Goal: Information Seeking & Learning: Learn about a topic

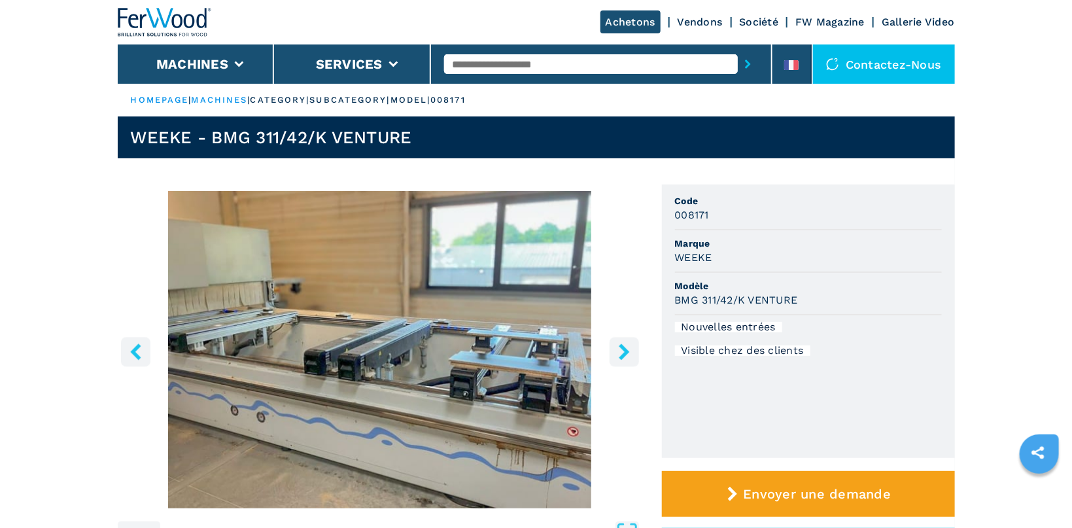
click at [470, 60] on input "text" at bounding box center [591, 64] width 294 height 20
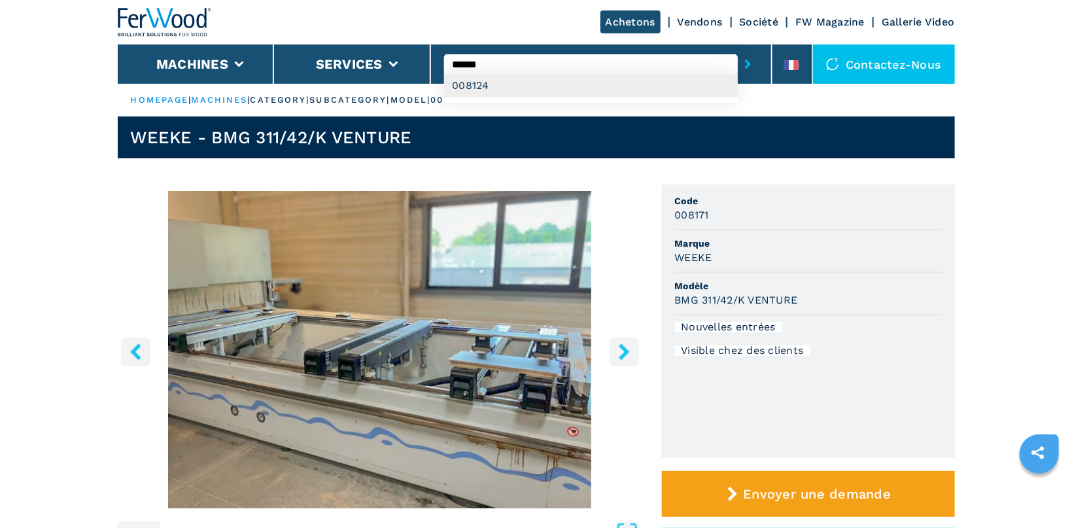
type input "******"
click at [553, 89] on div "008124" at bounding box center [591, 86] width 294 height 24
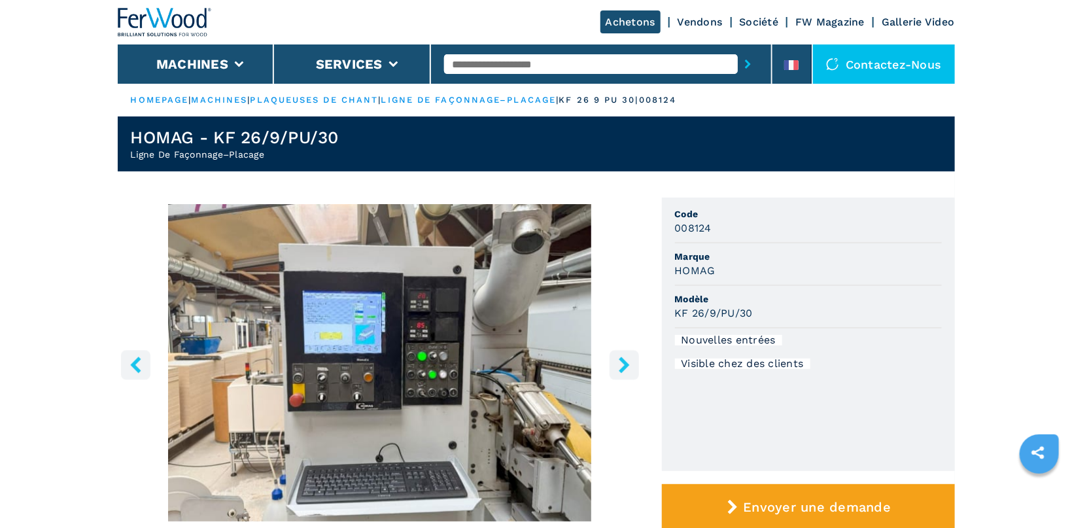
click at [623, 369] on icon "right-button" at bounding box center [624, 364] width 10 height 16
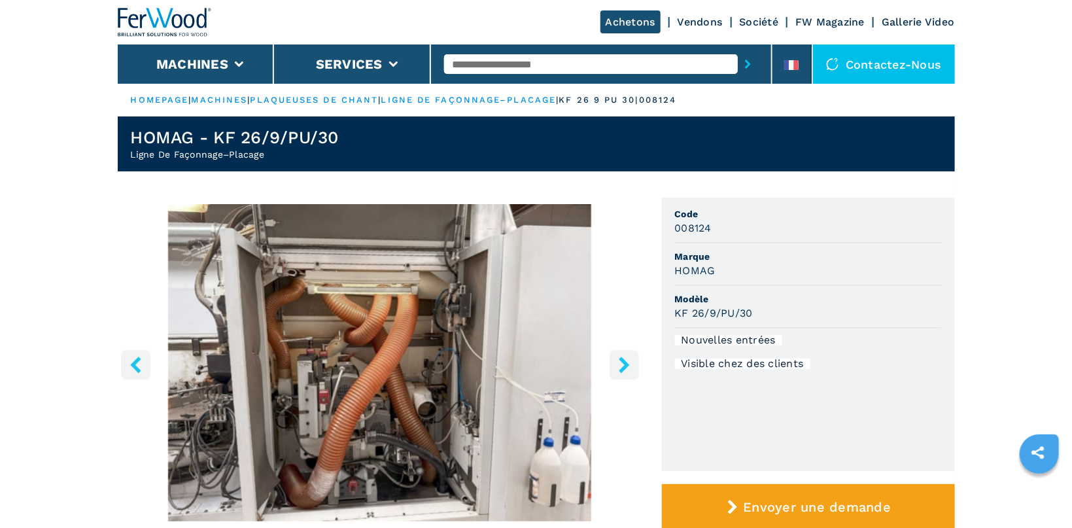
click at [623, 369] on icon "right-button" at bounding box center [624, 364] width 10 height 16
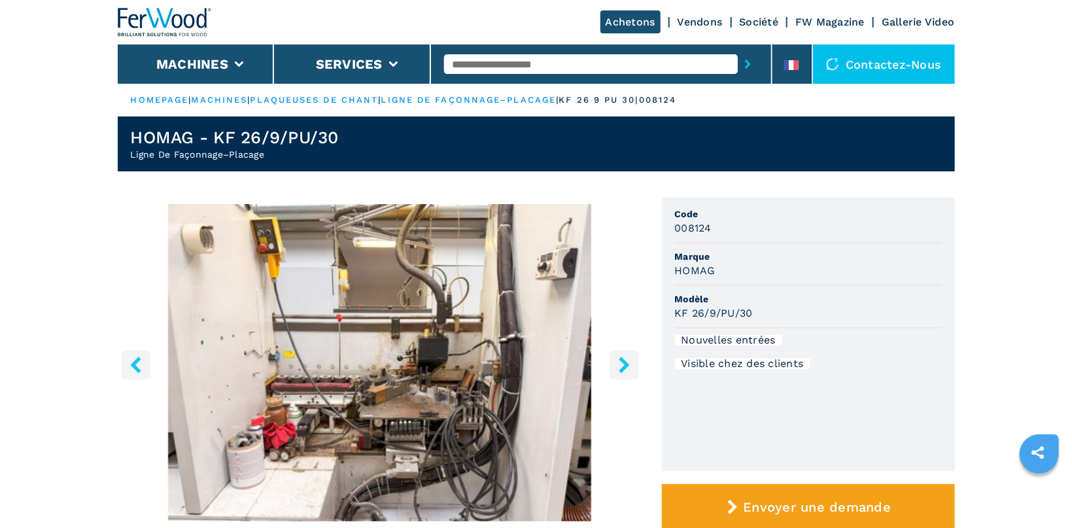
click at [623, 369] on icon "right-button" at bounding box center [624, 364] width 10 height 16
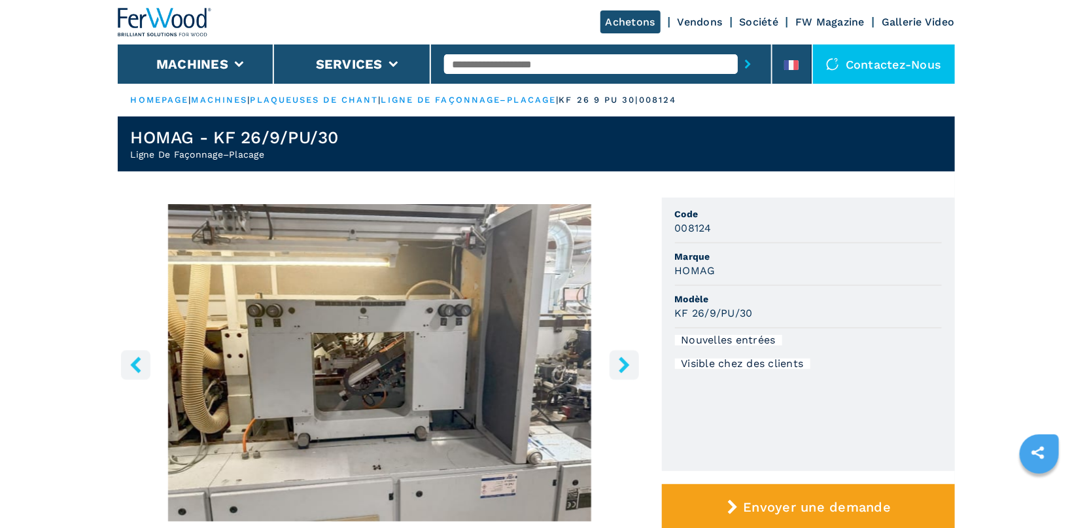
click at [623, 369] on icon "right-button" at bounding box center [624, 364] width 10 height 16
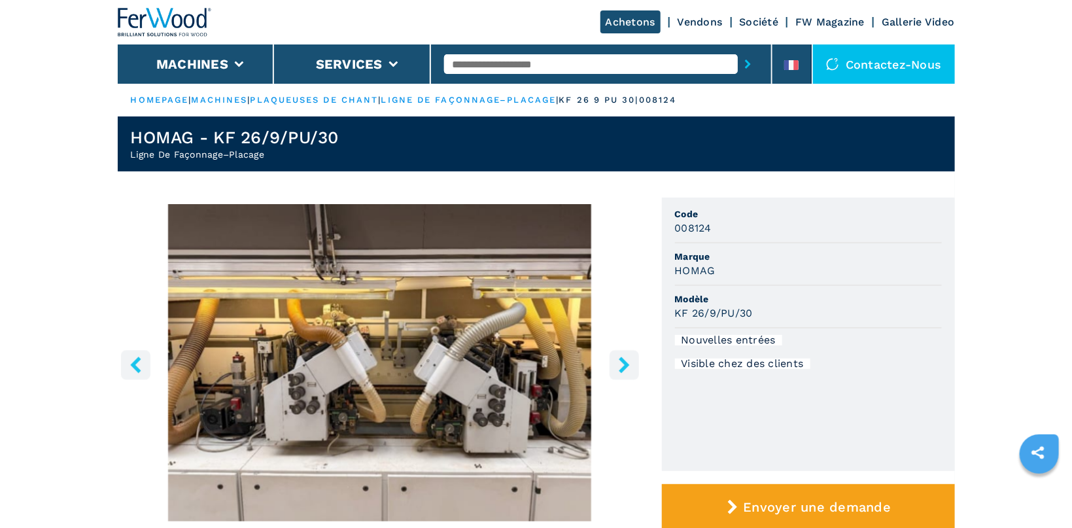
click at [623, 369] on icon "right-button" at bounding box center [624, 364] width 10 height 16
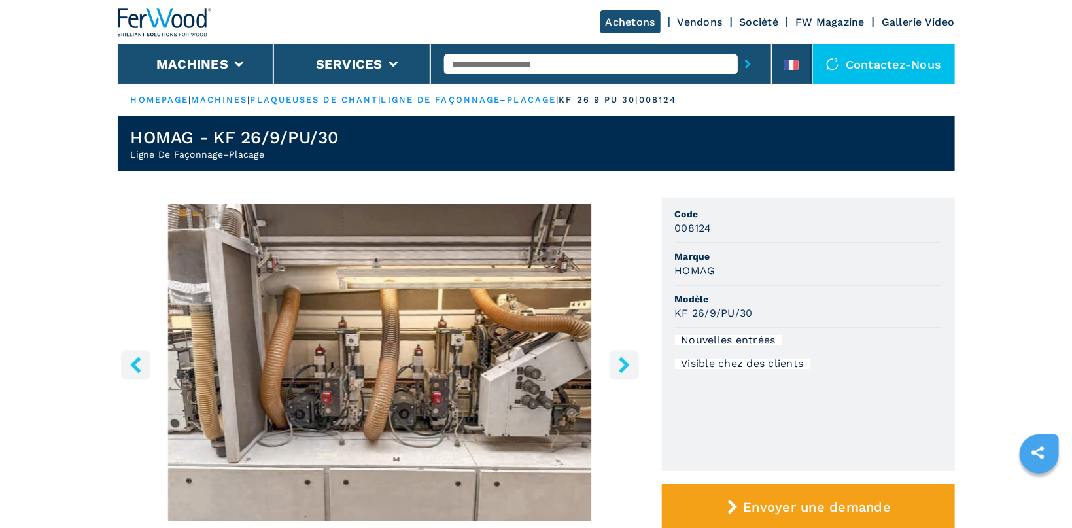
click at [623, 369] on icon "right-button" at bounding box center [624, 364] width 10 height 16
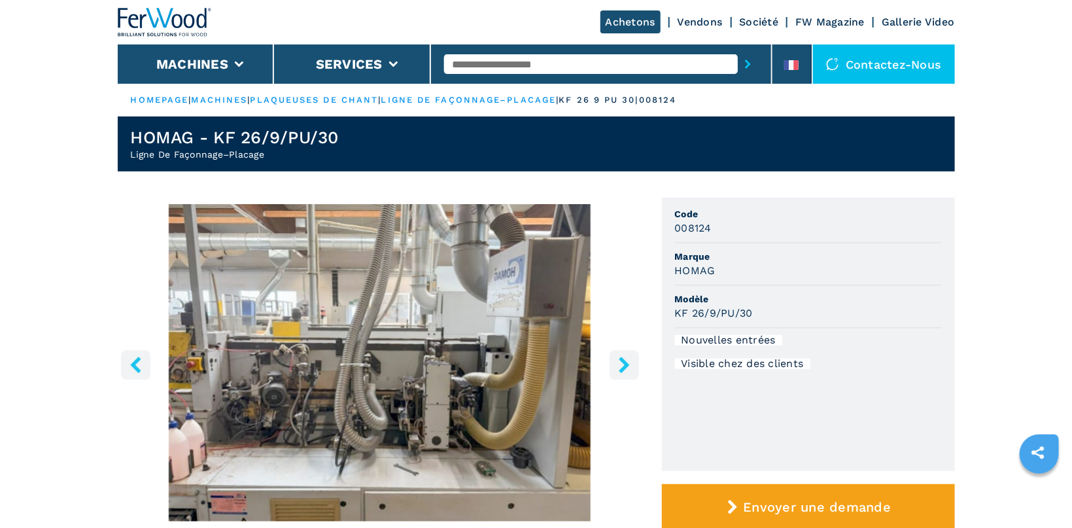
click at [623, 369] on icon "right-button" at bounding box center [624, 364] width 10 height 16
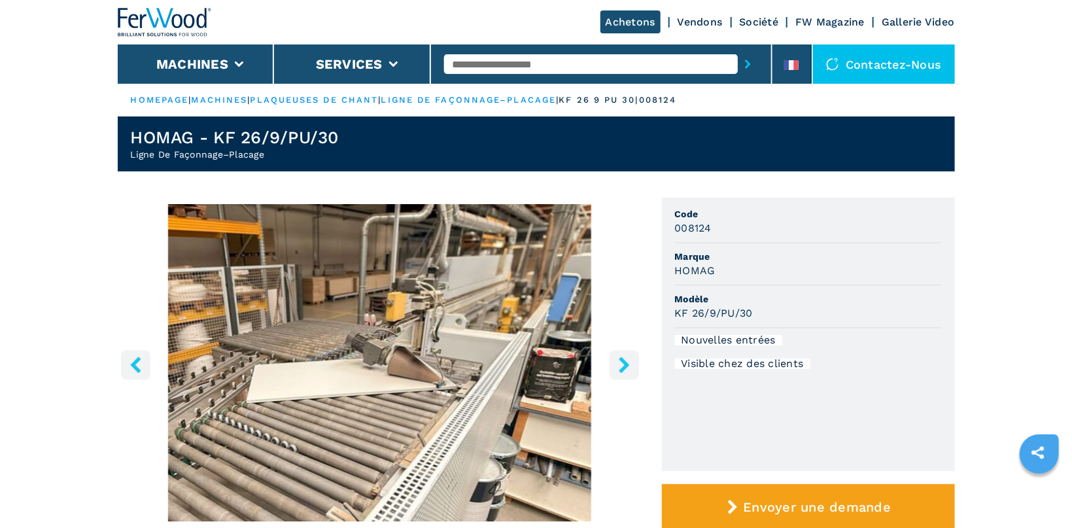
click at [623, 369] on icon "right-button" at bounding box center [624, 364] width 10 height 16
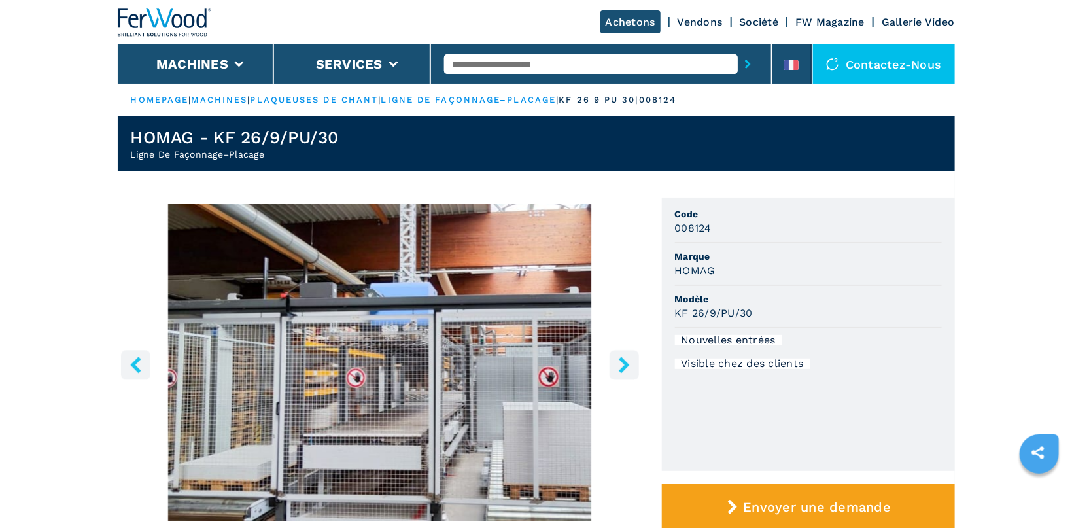
click at [128, 364] on icon "left-button" at bounding box center [136, 364] width 16 height 16
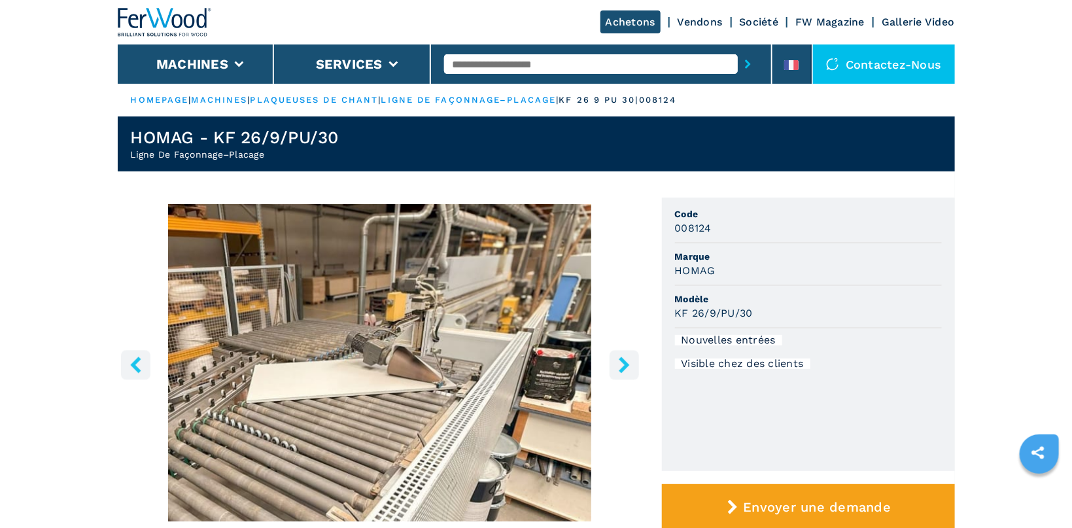
click at [160, 101] on link "HOMEPAGE" at bounding box center [160, 100] width 58 height 10
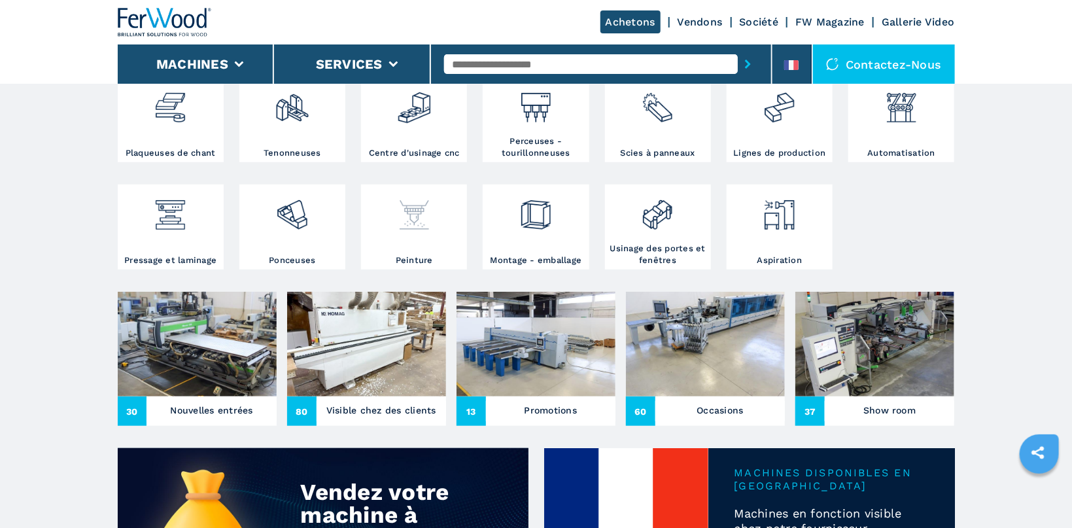
scroll to position [277, 0]
click at [422, 214] on img at bounding box center [414, 210] width 35 height 44
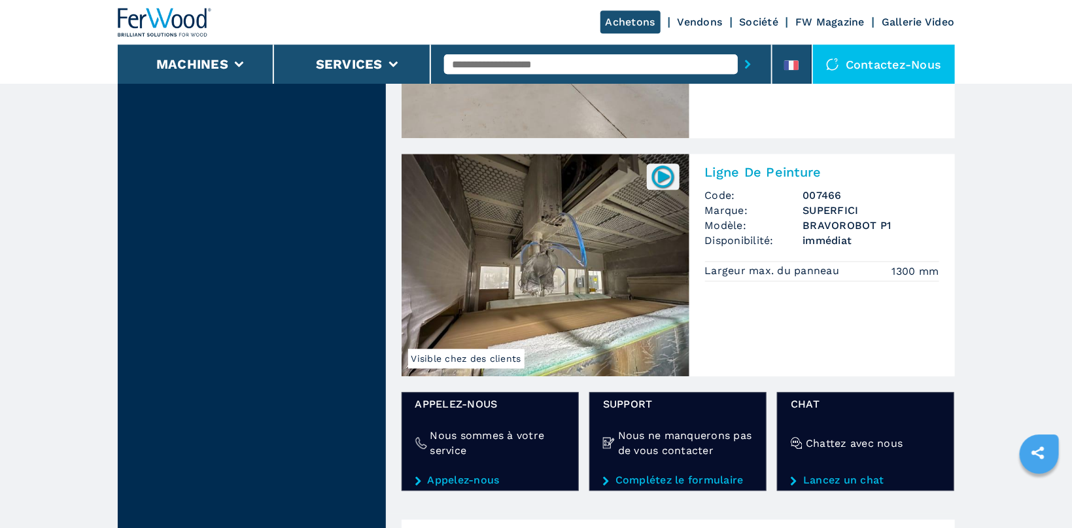
scroll to position [1317, 0]
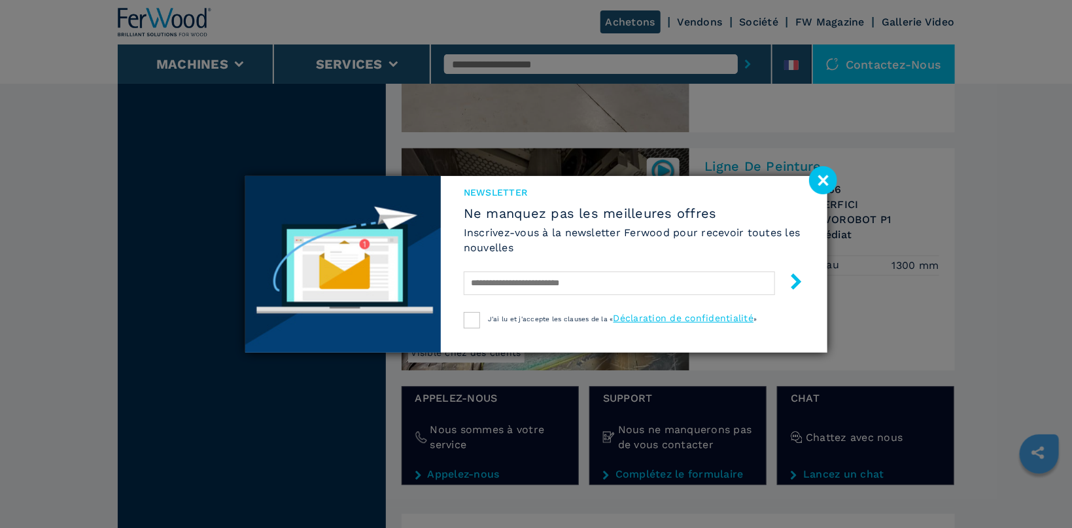
click at [831, 182] on image at bounding box center [823, 180] width 28 height 28
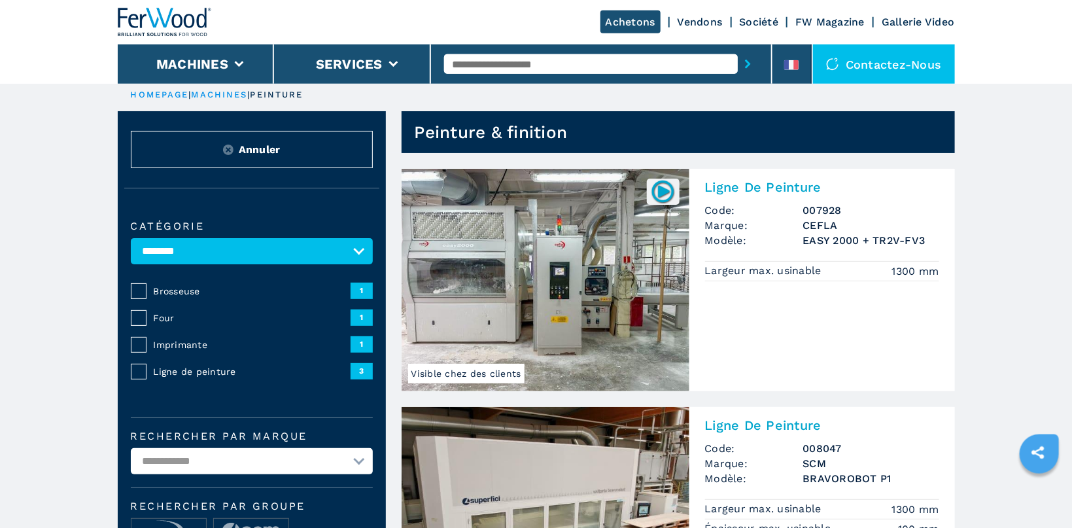
scroll to position [0, 0]
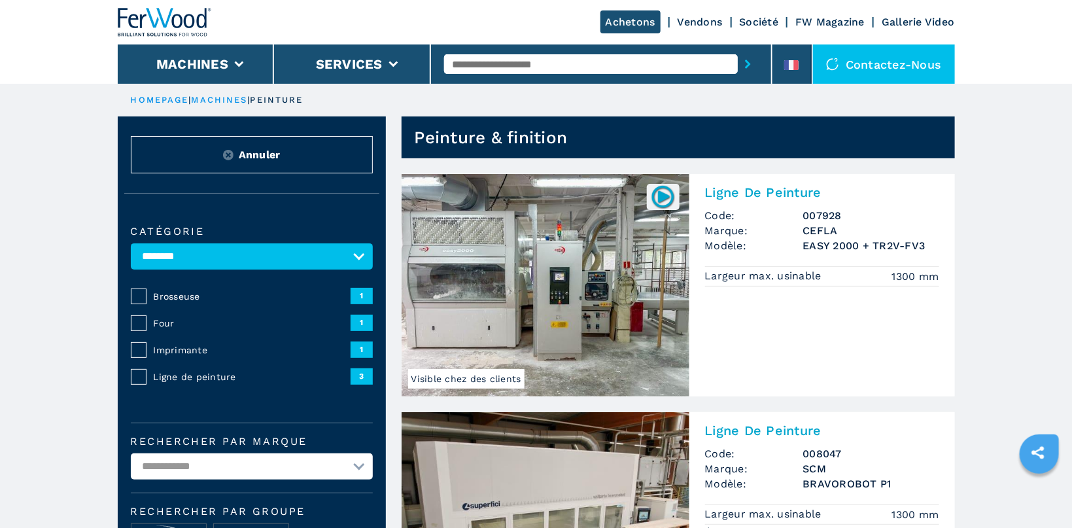
click at [555, 251] on img at bounding box center [546, 285] width 288 height 222
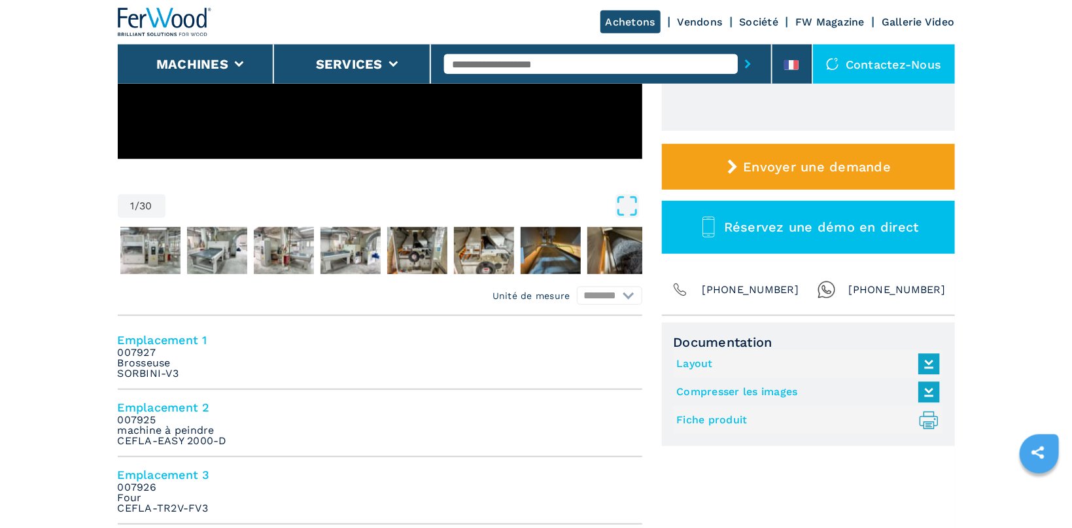
scroll to position [416, 0]
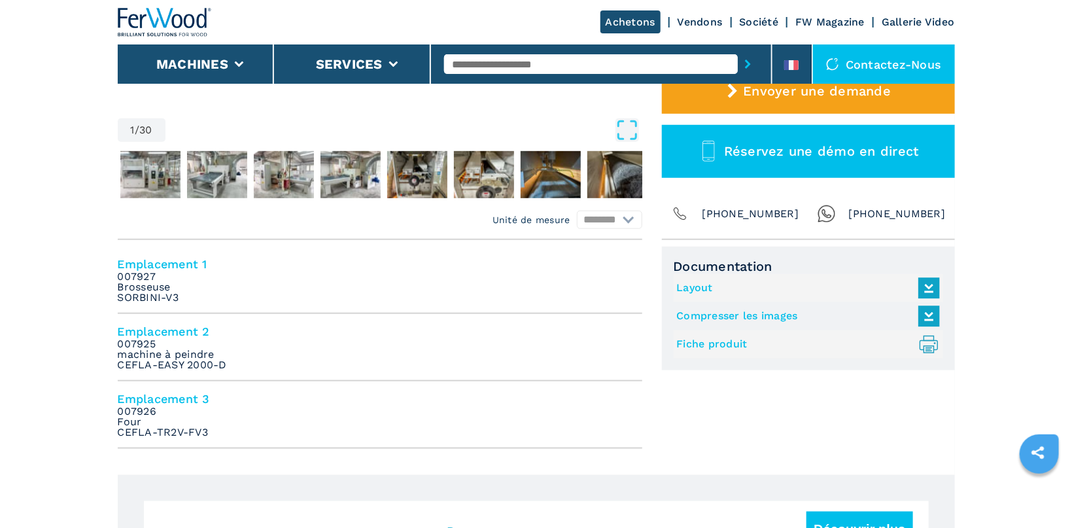
click at [691, 289] on link "Layout" at bounding box center [805, 288] width 256 height 22
click at [714, 338] on link "Fiche produit .prefix__st0{stroke-linecap:round;stroke-linejoin:round}.prefix__…" at bounding box center [805, 345] width 256 height 22
click at [692, 289] on link "Layout" at bounding box center [805, 288] width 256 height 22
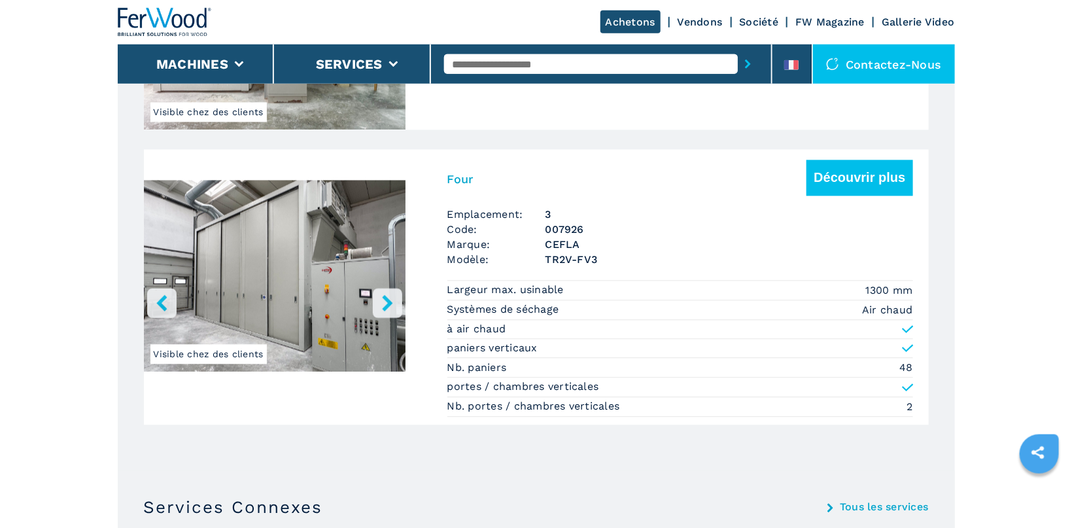
scroll to position [1248, 0]
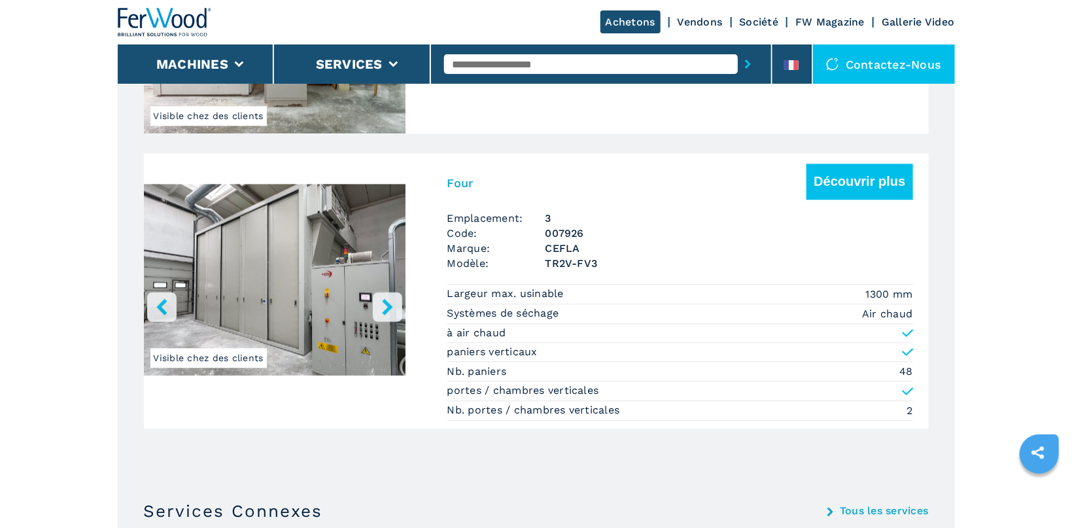
click at [387, 309] on icon "right-button" at bounding box center [387, 306] width 10 height 16
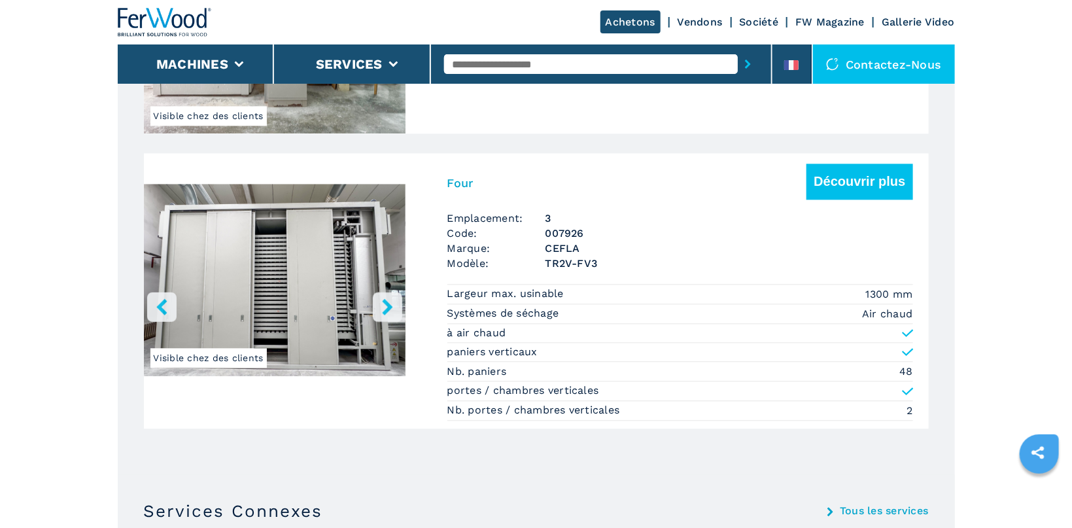
click at [387, 309] on icon "right-button" at bounding box center [387, 306] width 10 height 16
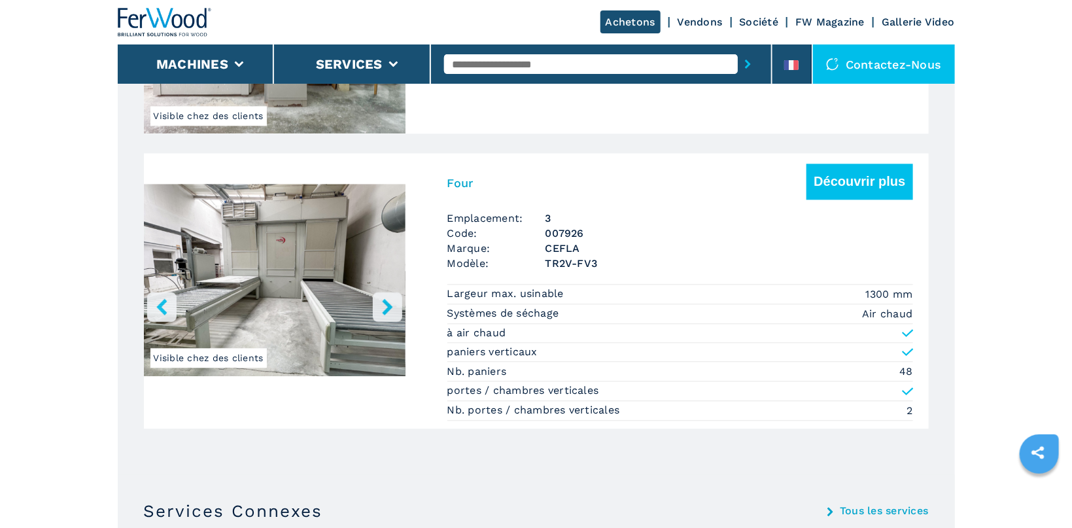
click at [387, 309] on icon "right-button" at bounding box center [387, 306] width 10 height 16
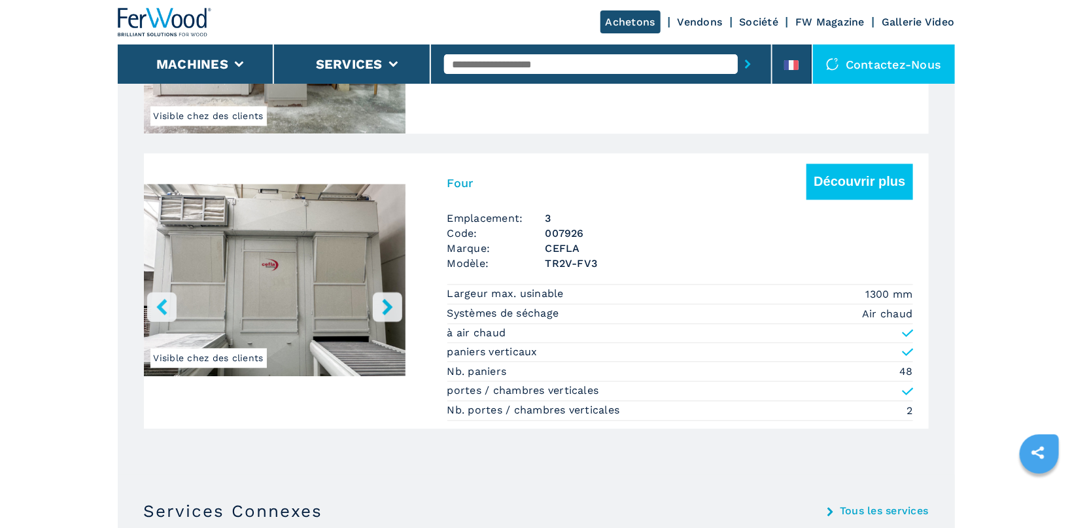
click at [387, 309] on icon "right-button" at bounding box center [387, 306] width 10 height 16
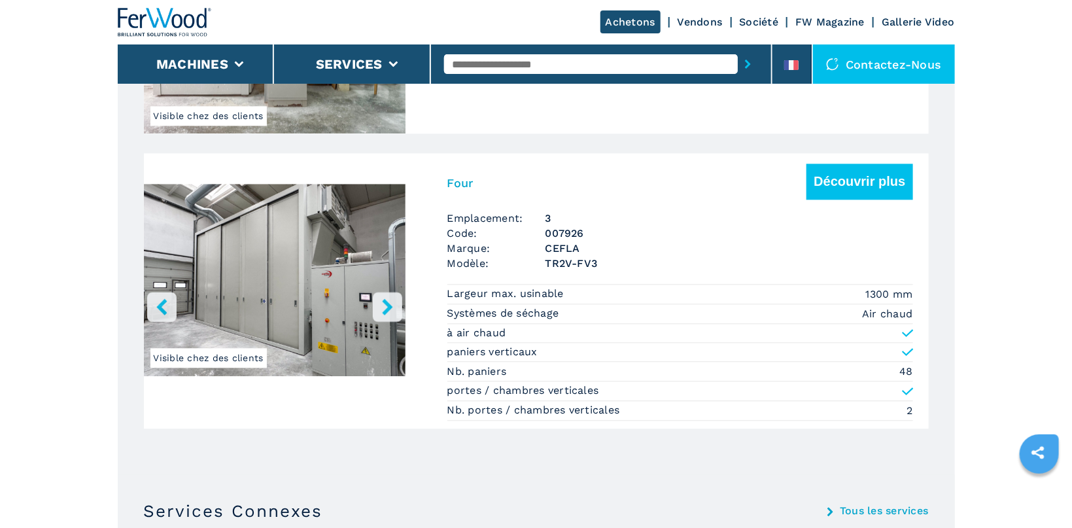
click at [387, 309] on icon "right-button" at bounding box center [387, 306] width 10 height 16
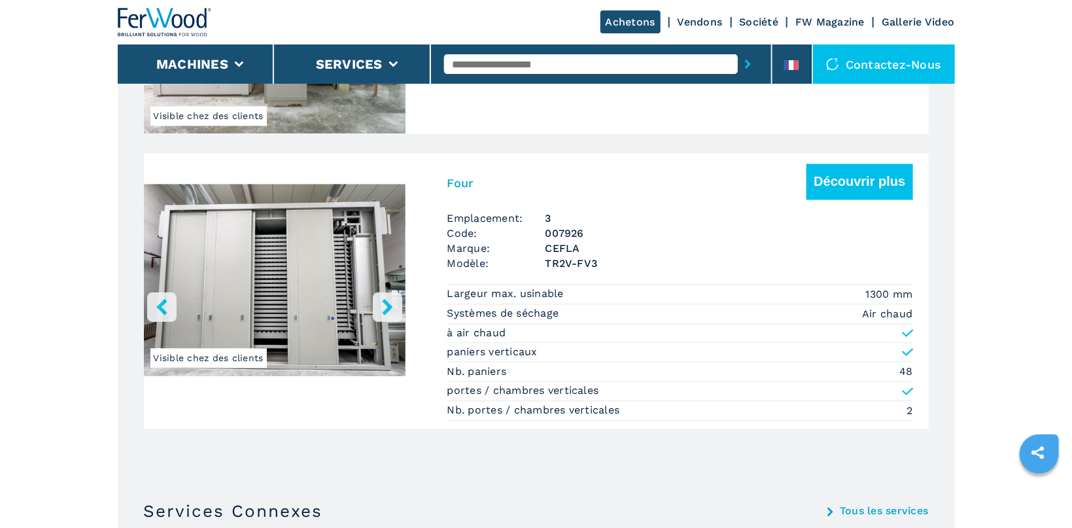
click at [387, 309] on icon "right-button" at bounding box center [387, 306] width 10 height 16
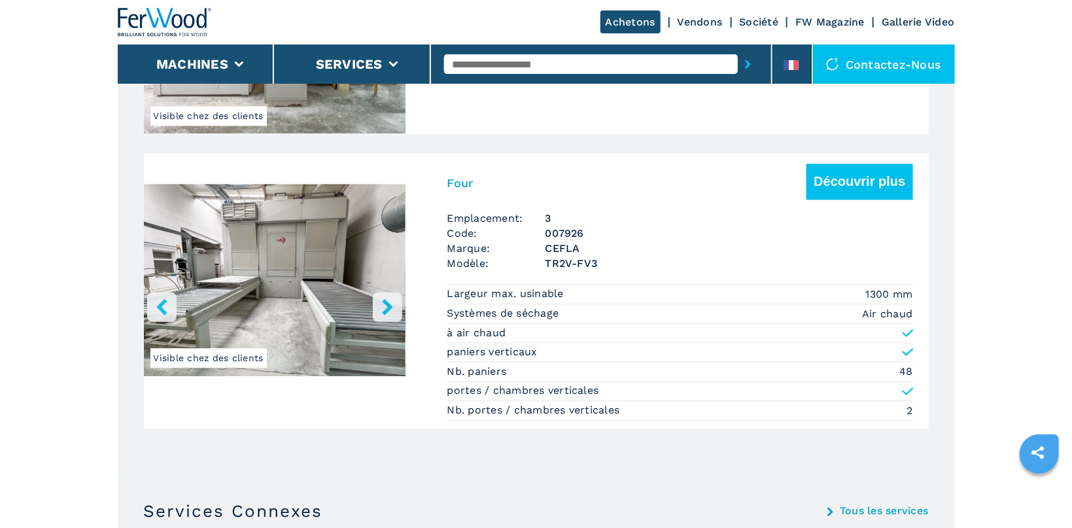
click at [387, 309] on icon "right-button" at bounding box center [387, 306] width 10 height 16
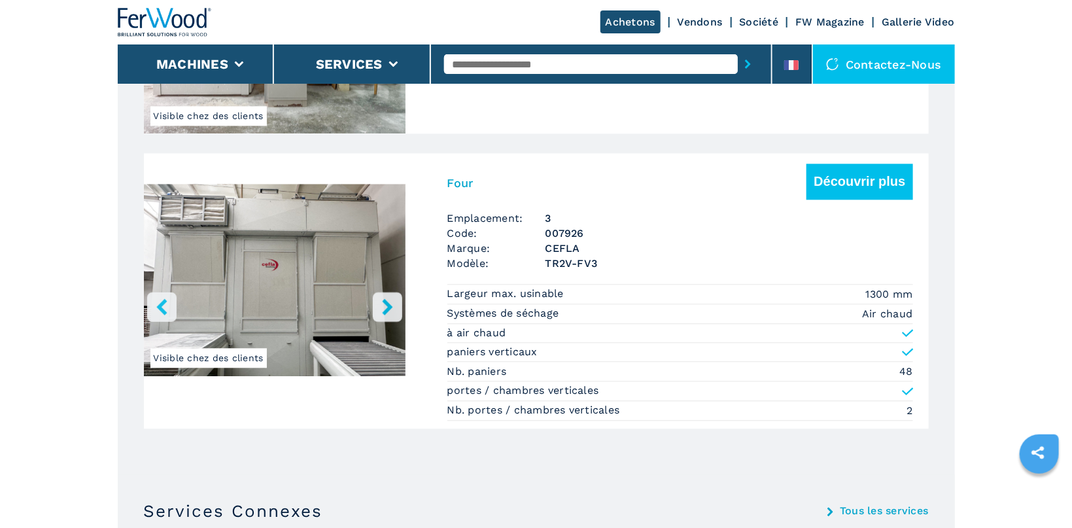
click at [160, 300] on icon "left-button" at bounding box center [162, 306] width 16 height 16
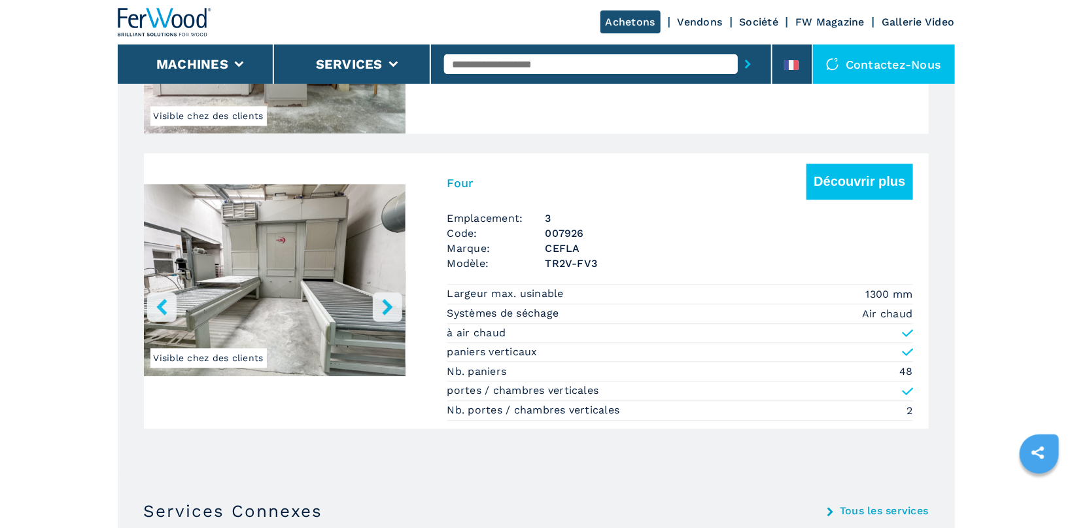
click at [386, 305] on icon "right-button" at bounding box center [387, 306] width 16 height 16
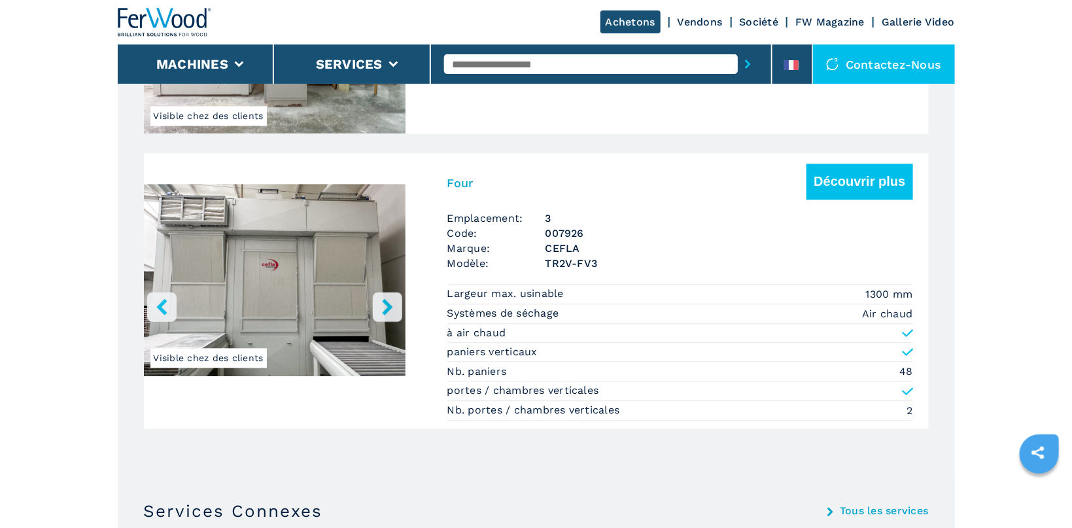
click at [386, 305] on icon "right-button" at bounding box center [387, 306] width 16 height 16
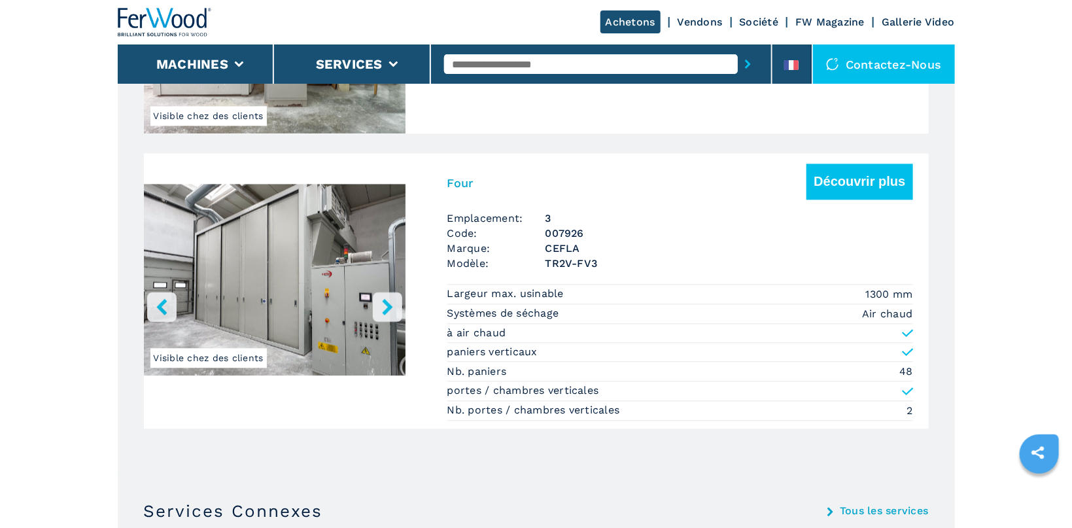
click at [386, 305] on icon "right-button" at bounding box center [387, 306] width 16 height 16
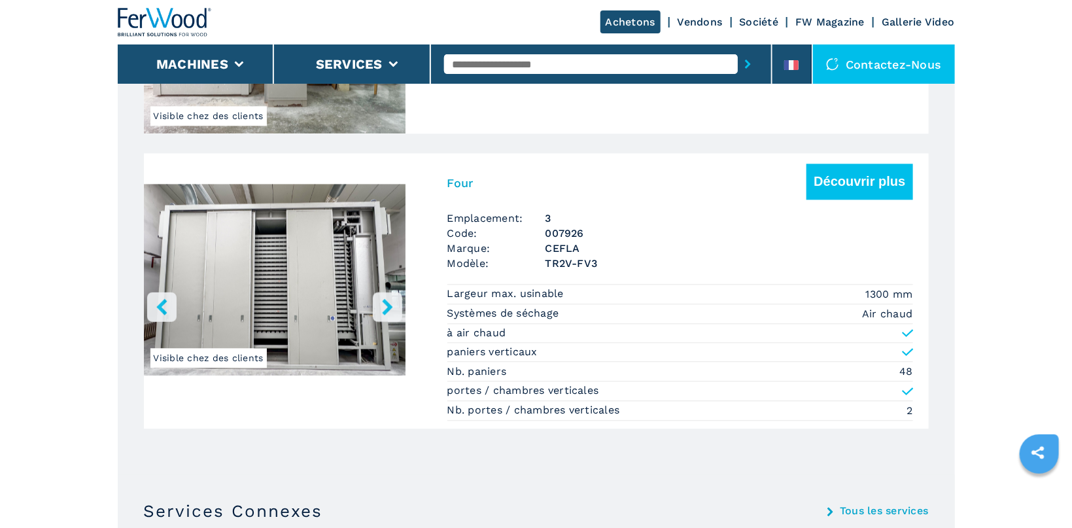
click at [386, 305] on icon "right-button" at bounding box center [387, 306] width 16 height 16
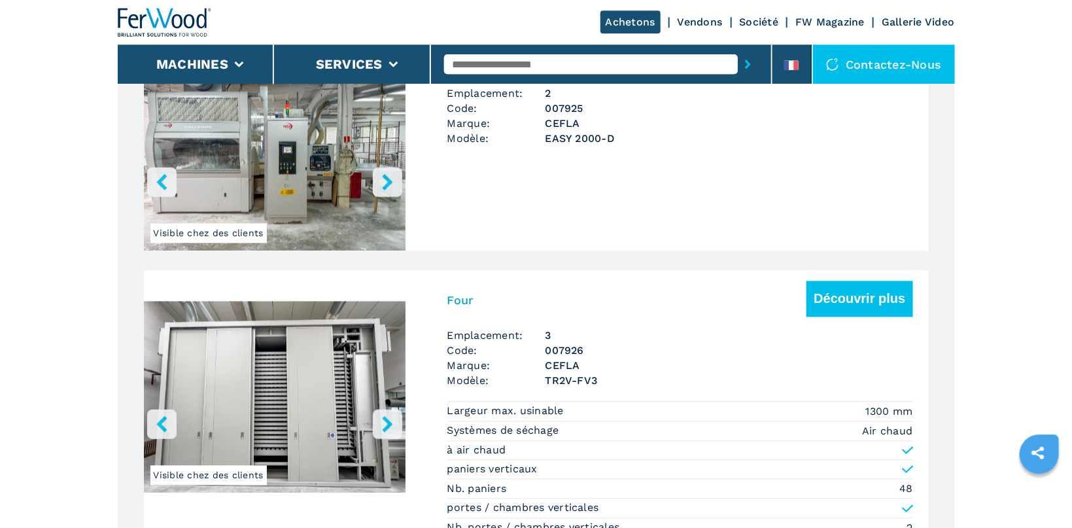
scroll to position [971, 0]
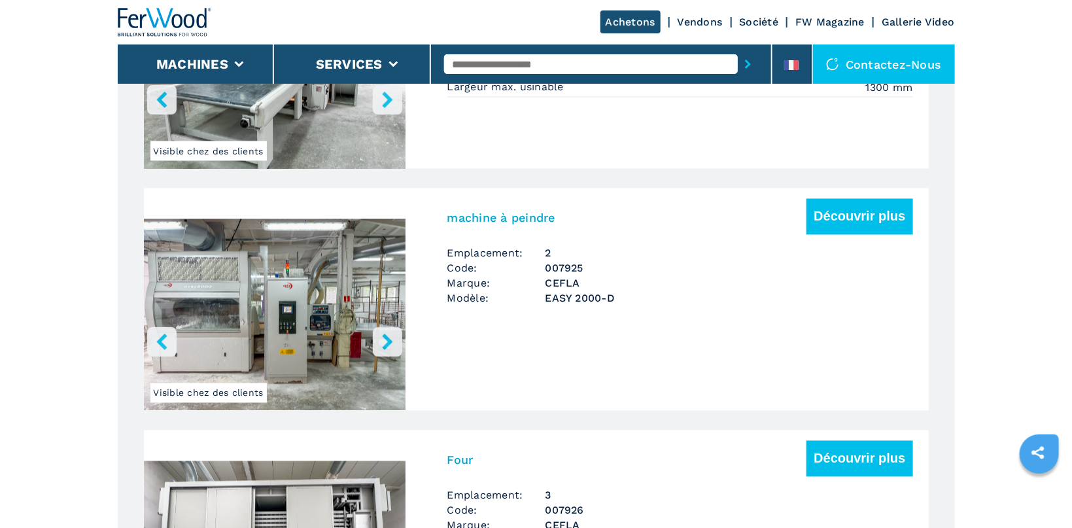
click at [384, 336] on icon "right-button" at bounding box center [387, 342] width 10 height 16
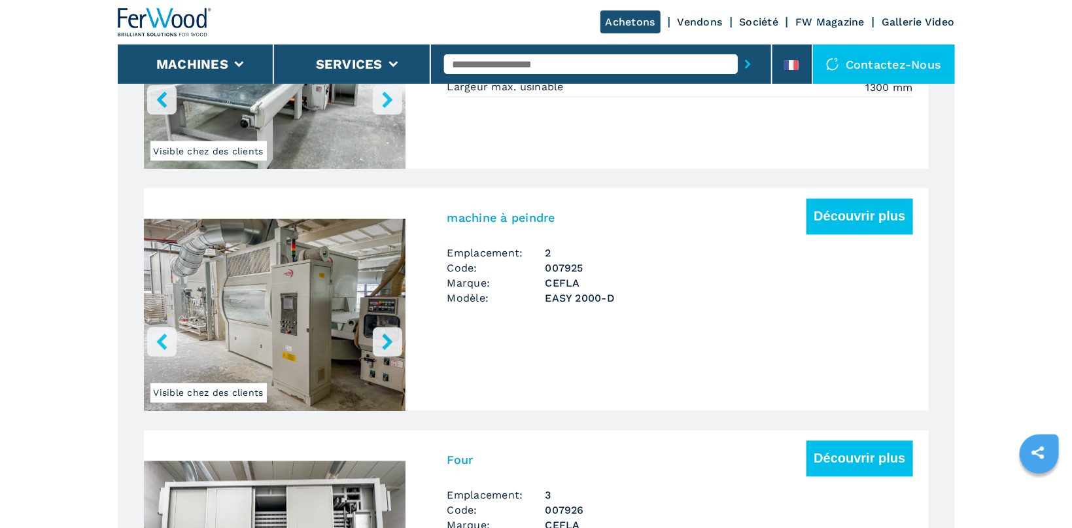
click at [384, 336] on icon "right-button" at bounding box center [387, 342] width 10 height 16
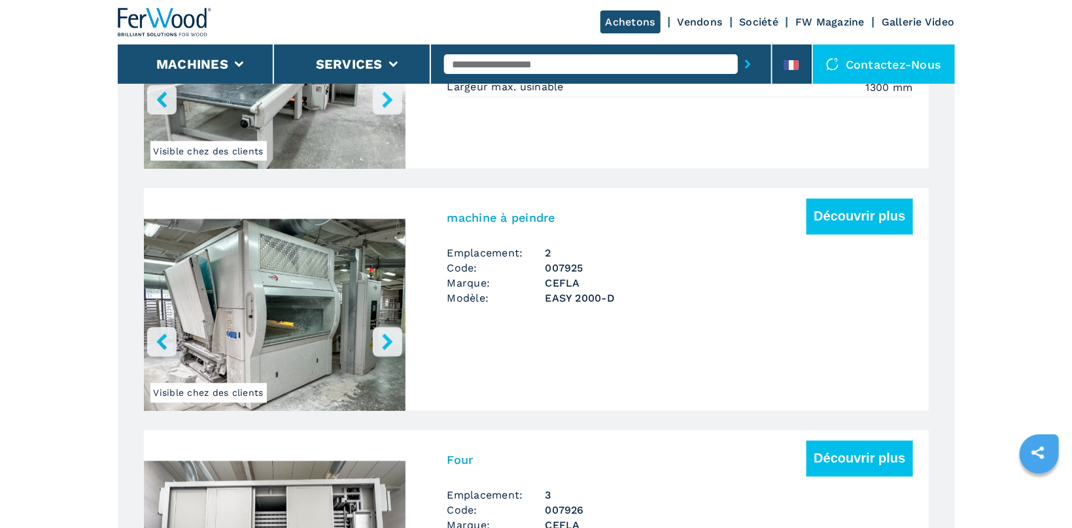
click at [384, 336] on icon "right-button" at bounding box center [387, 342] width 10 height 16
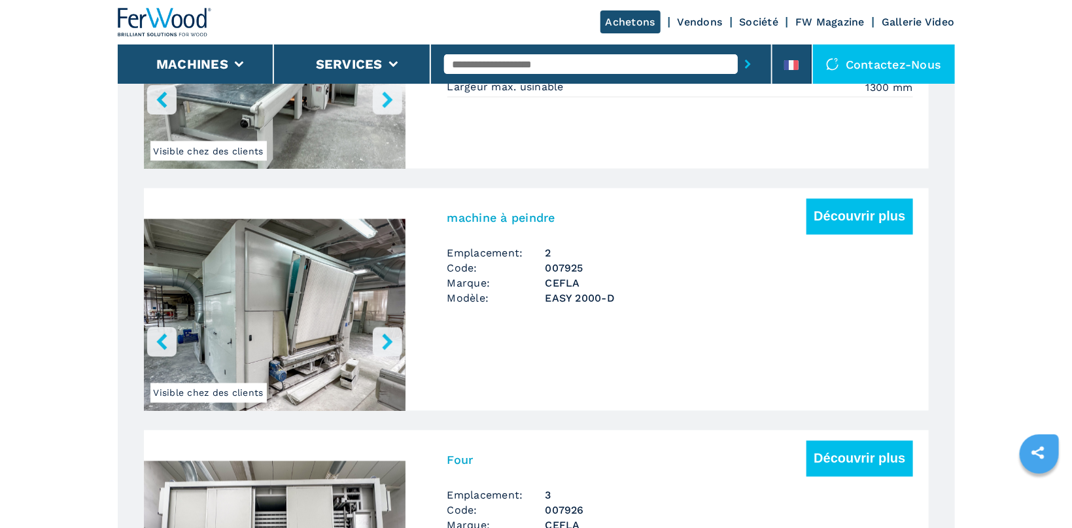
click at [384, 336] on icon "right-button" at bounding box center [387, 342] width 10 height 16
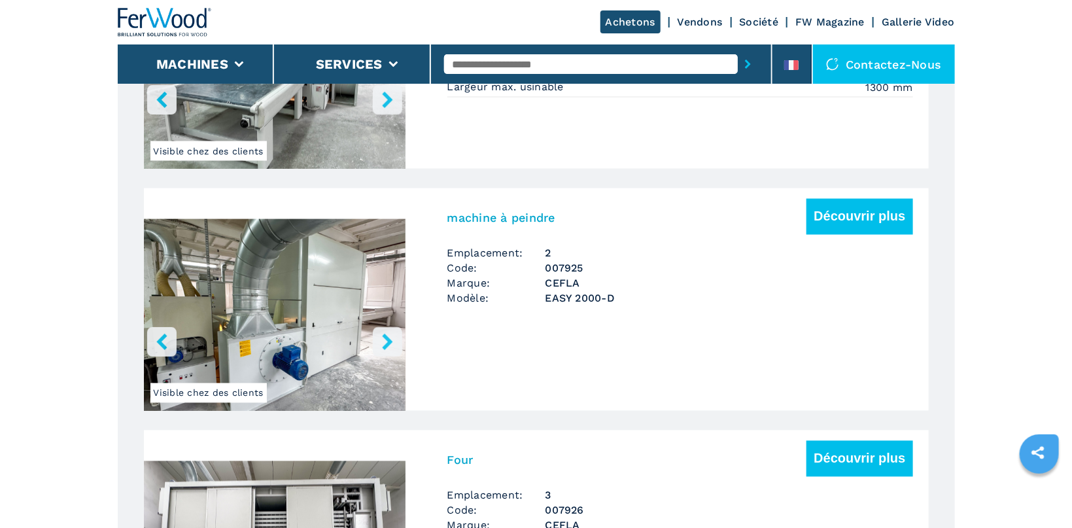
click at [384, 336] on icon "right-button" at bounding box center [387, 342] width 10 height 16
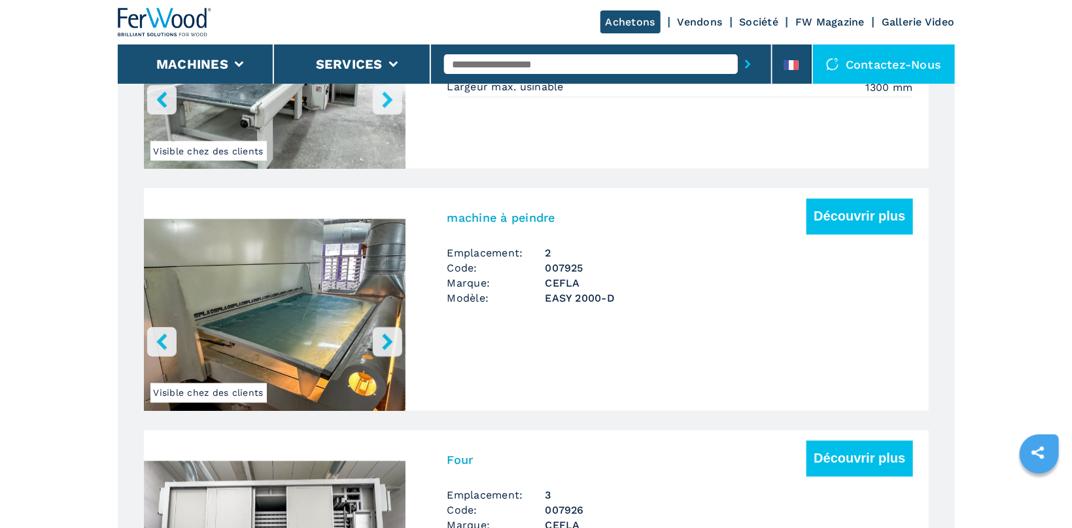
click at [384, 336] on icon "right-button" at bounding box center [387, 342] width 10 height 16
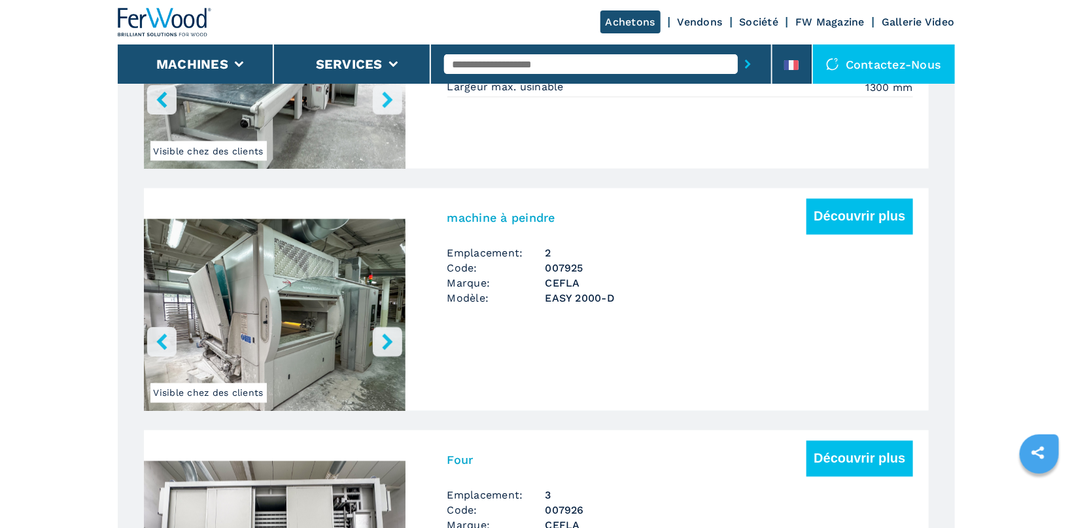
click at [384, 336] on icon "right-button" at bounding box center [387, 342] width 10 height 16
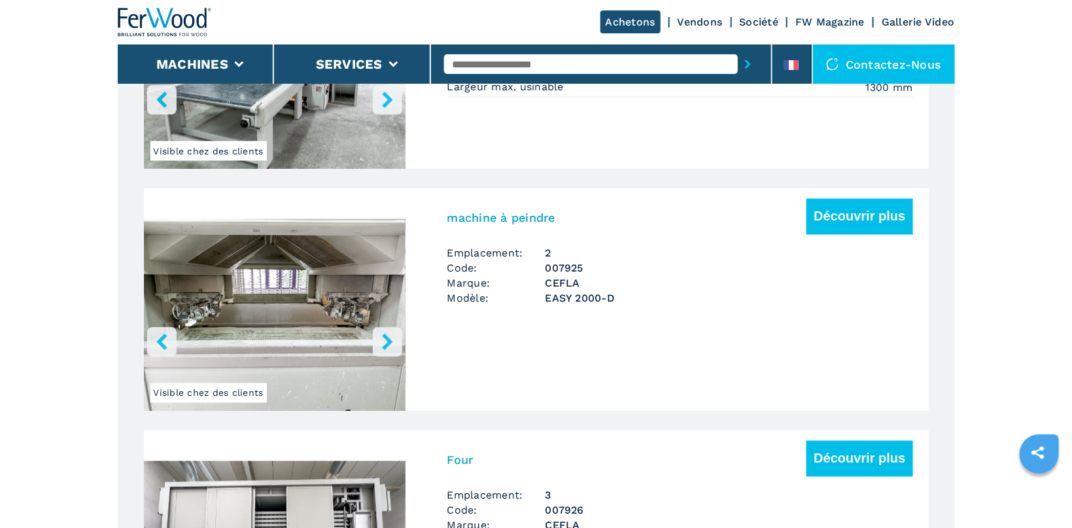
click at [384, 336] on icon "right-button" at bounding box center [387, 342] width 10 height 16
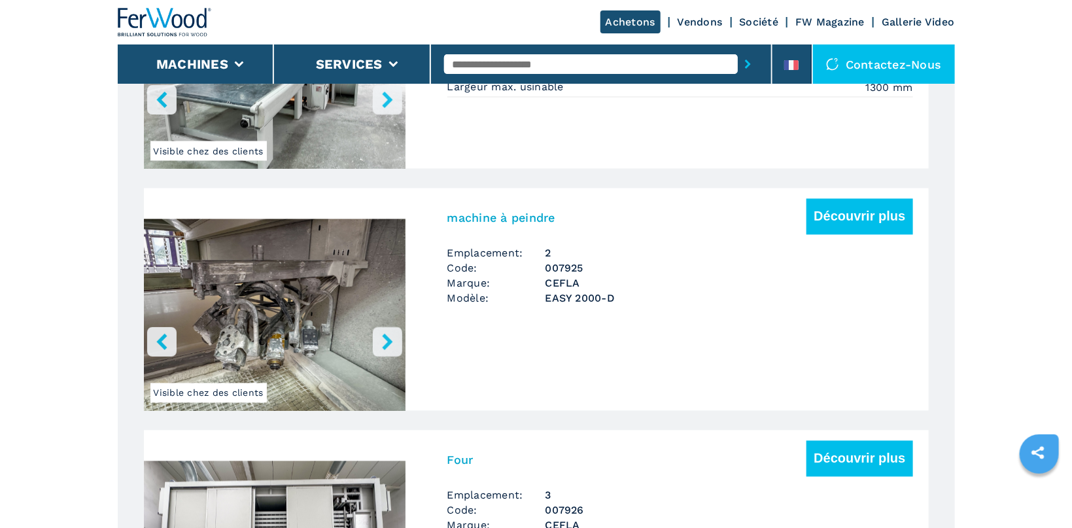
click at [384, 336] on icon "right-button" at bounding box center [387, 342] width 10 height 16
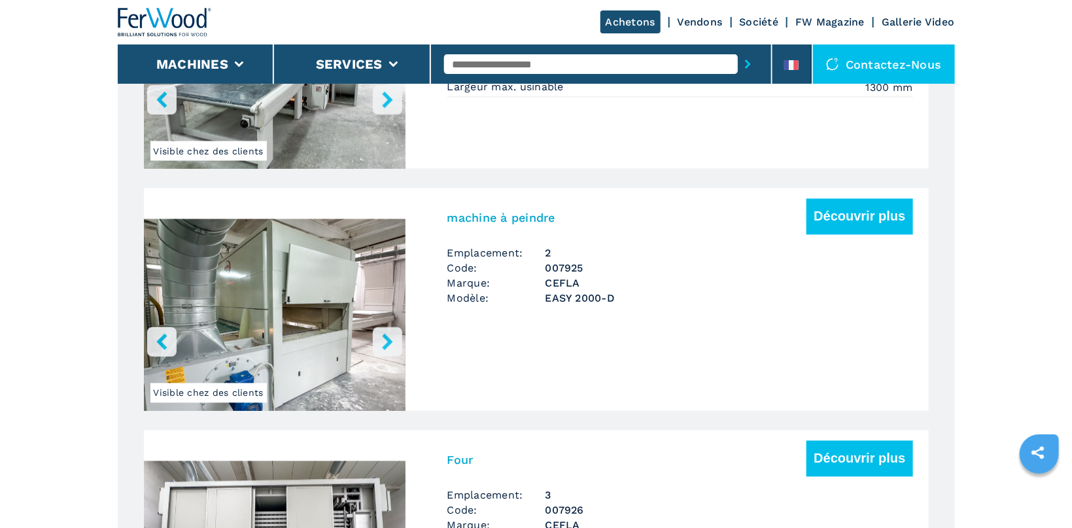
click at [384, 336] on icon "right-button" at bounding box center [387, 342] width 10 height 16
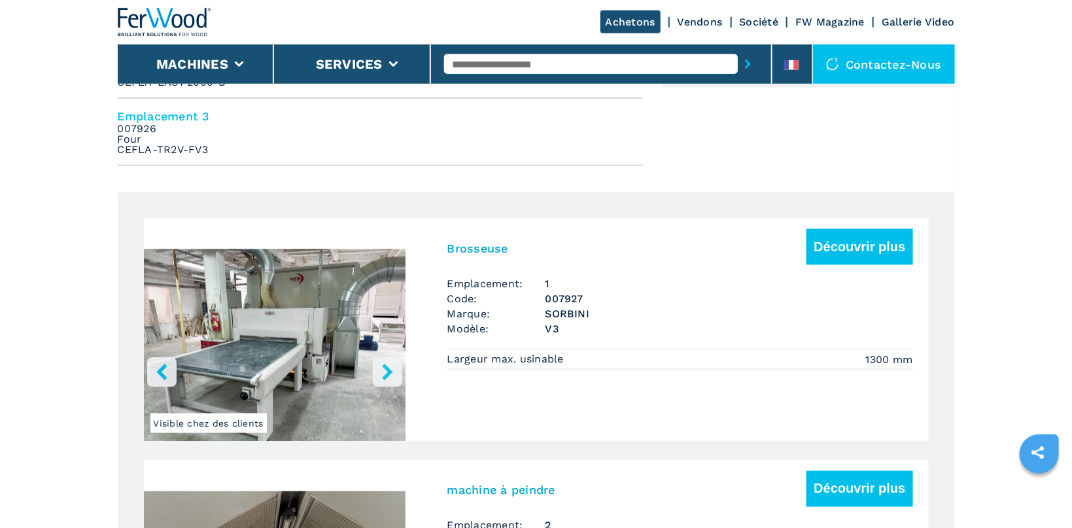
scroll to position [624, 0]
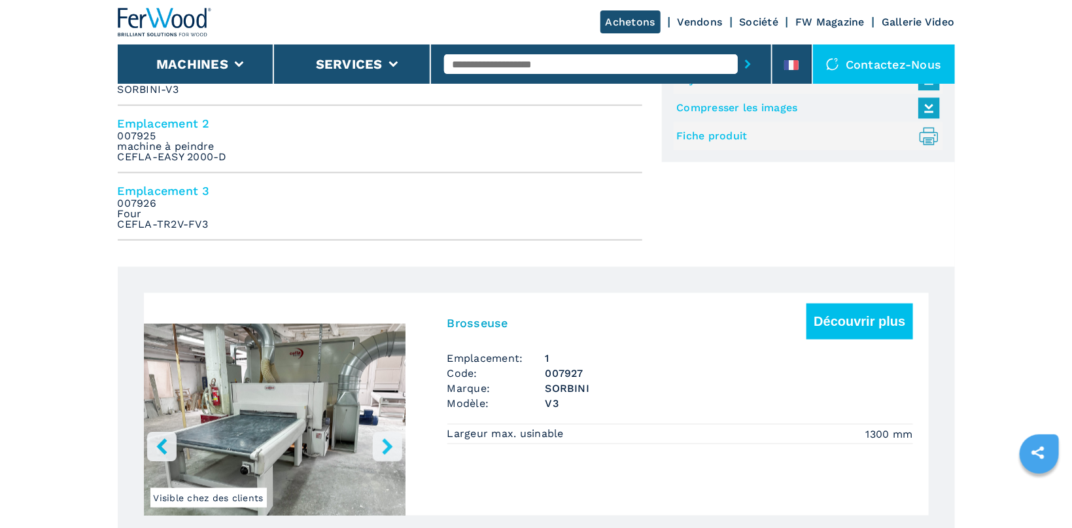
click at [393, 438] on icon "right-button" at bounding box center [387, 446] width 16 height 16
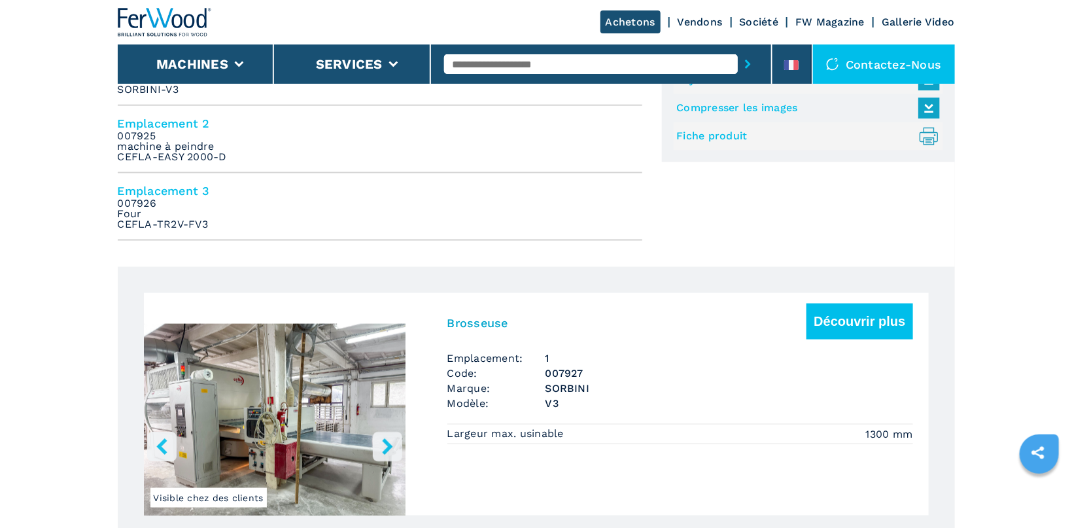
click at [391, 433] on button "right-button" at bounding box center [387, 446] width 29 height 29
click at [389, 438] on icon "right-button" at bounding box center [387, 446] width 16 height 16
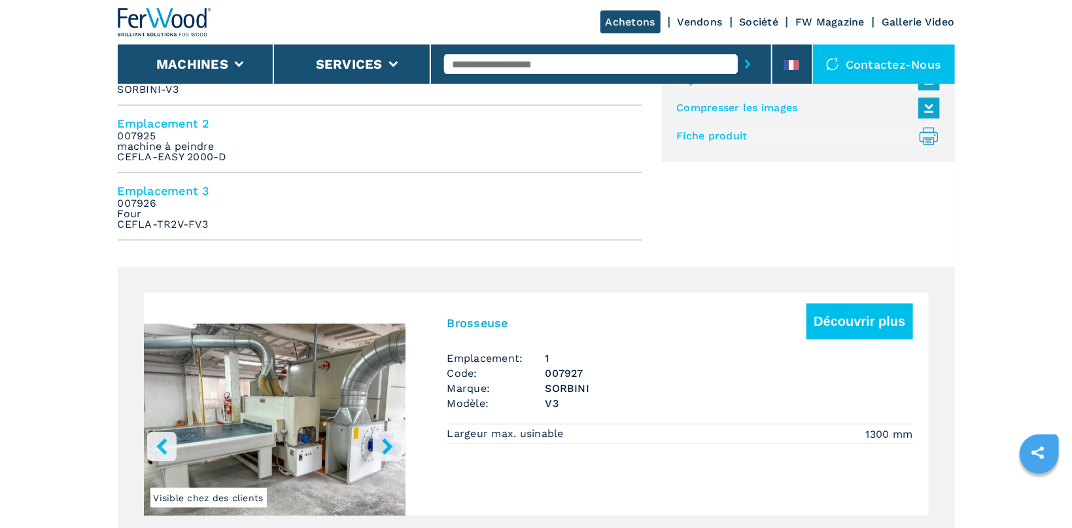
click at [389, 438] on icon "right-button" at bounding box center [387, 446] width 16 height 16
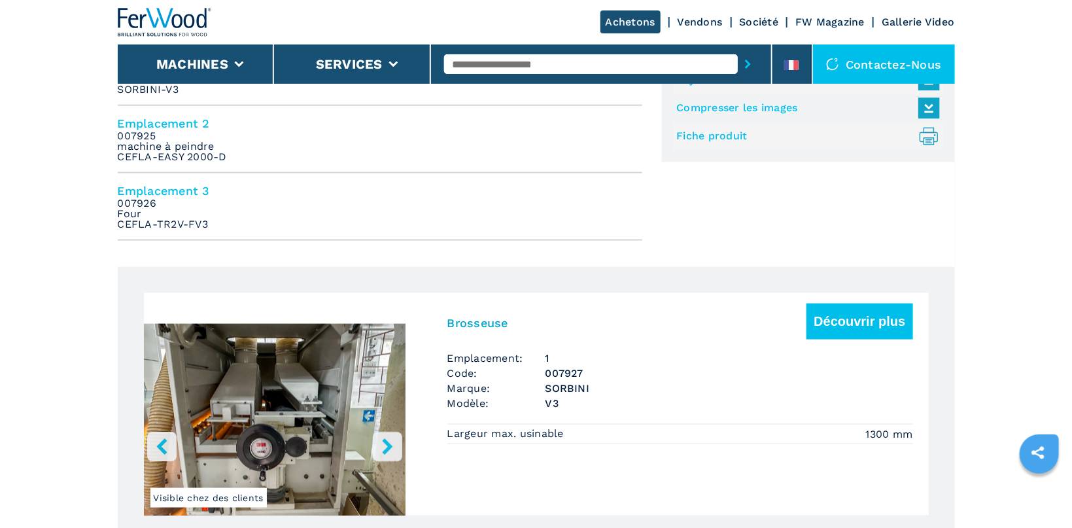
click at [389, 438] on icon "right-button" at bounding box center [387, 446] width 16 height 16
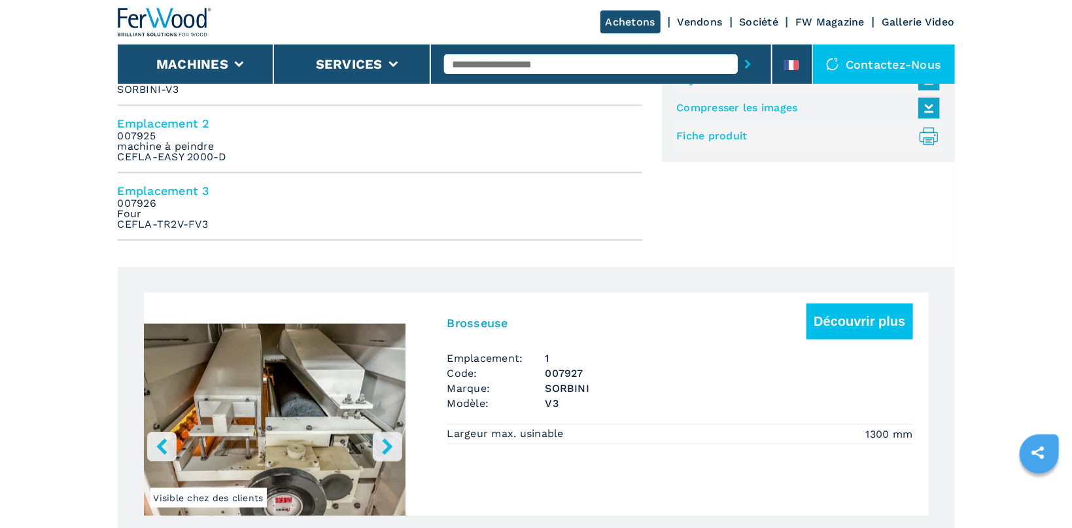
click at [389, 438] on icon "right-button" at bounding box center [387, 446] width 16 height 16
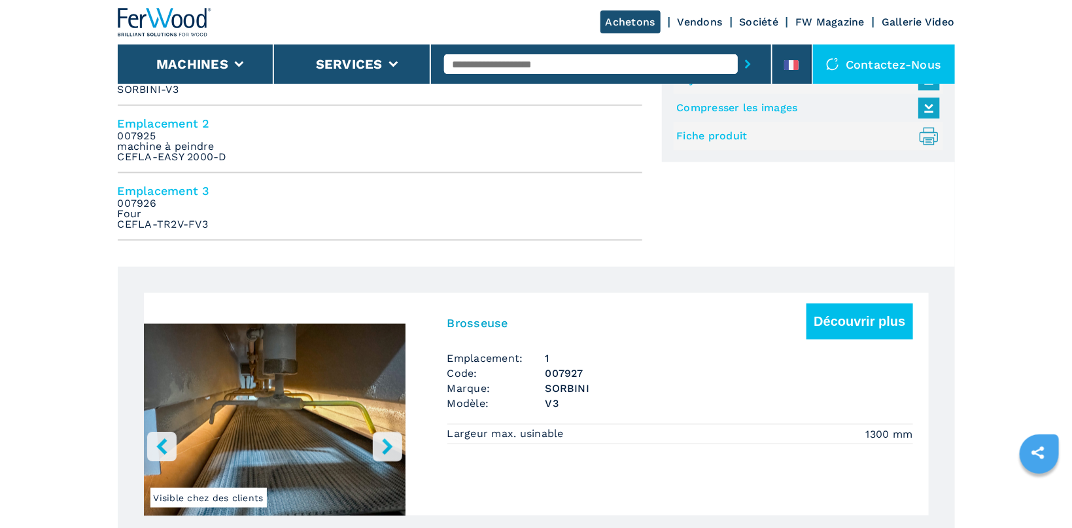
click at [389, 438] on icon "right-button" at bounding box center [387, 446] width 16 height 16
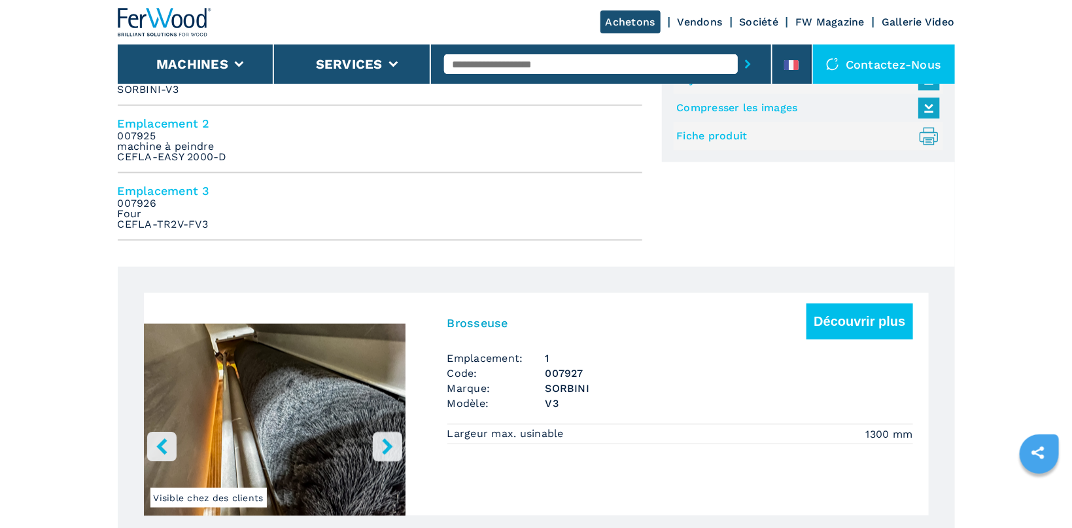
click at [389, 438] on icon "right-button" at bounding box center [387, 446] width 16 height 16
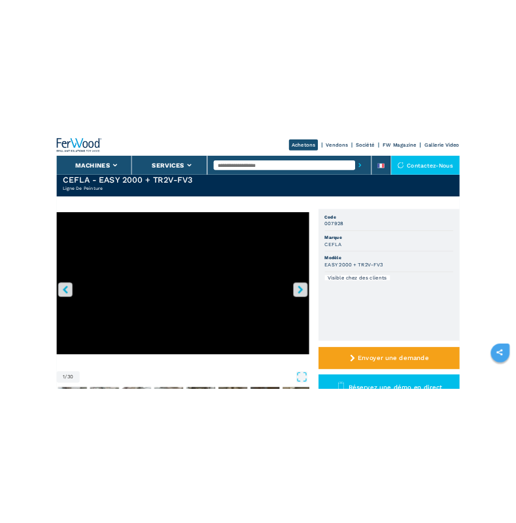
scroll to position [0, 0]
